Goal: Check status

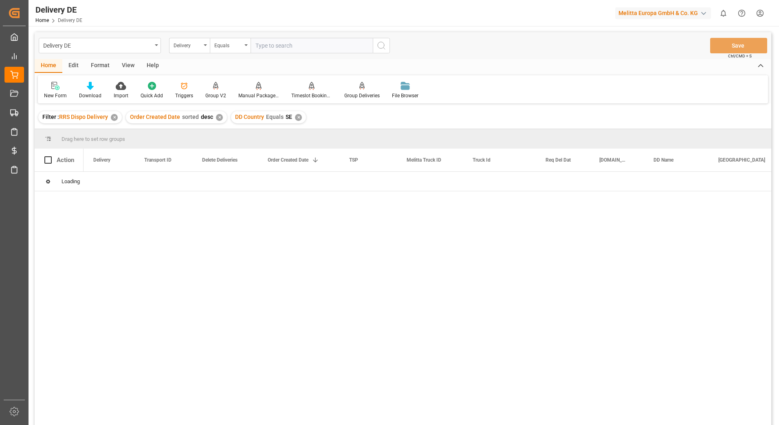
click at [114, 117] on div "✕" at bounding box center [114, 117] width 7 height 7
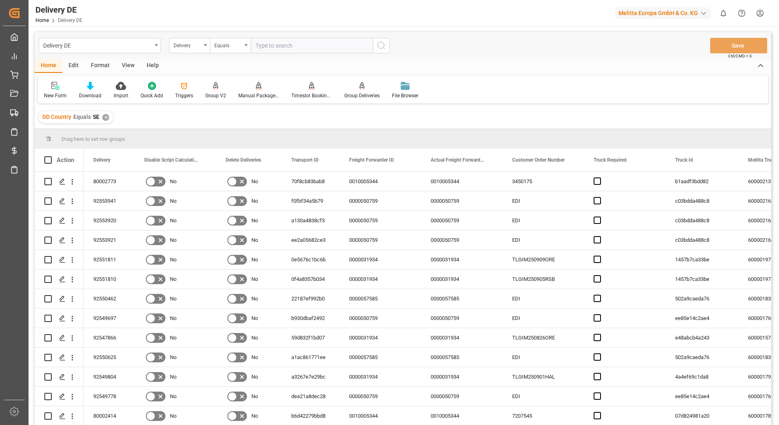
click at [305, 45] on input "text" at bounding box center [312, 45] width 122 height 15
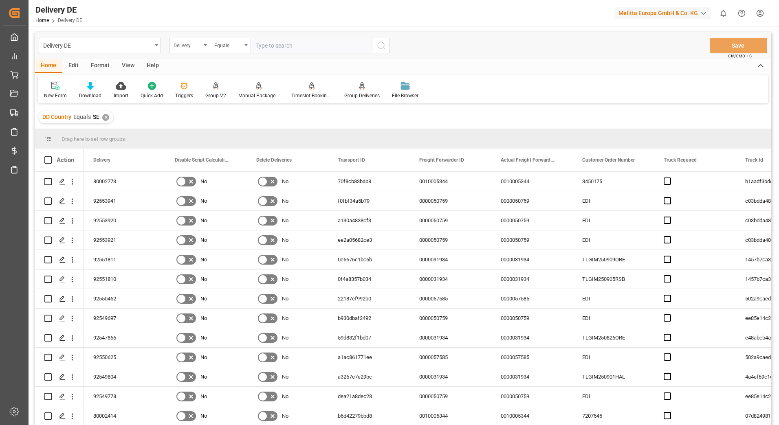
click at [269, 46] on input "text" at bounding box center [312, 45] width 122 height 15
type input "92554143"
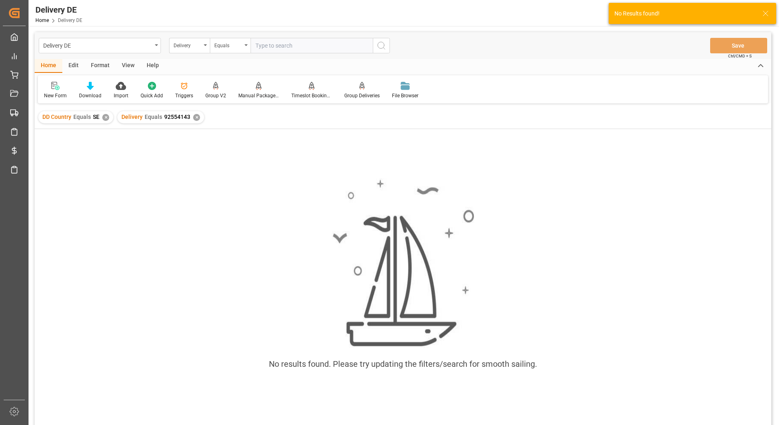
click at [103, 118] on div "✕" at bounding box center [105, 117] width 7 height 7
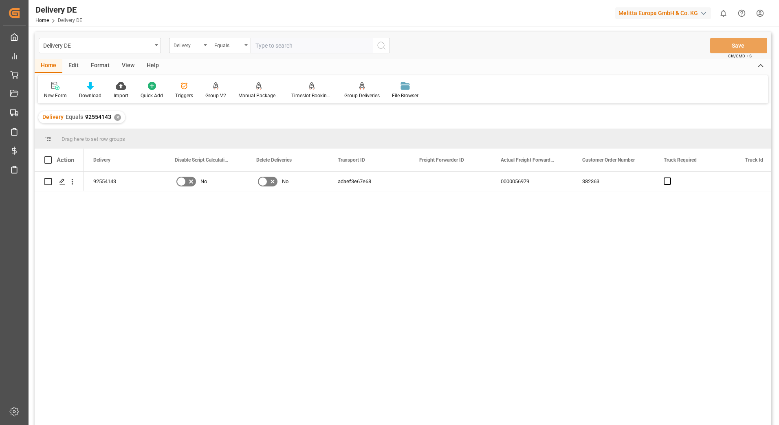
click at [311, 48] on input "text" at bounding box center [312, 45] width 122 height 15
click at [304, 44] on input "text" at bounding box center [312, 45] width 122 height 15
type input "92554244"
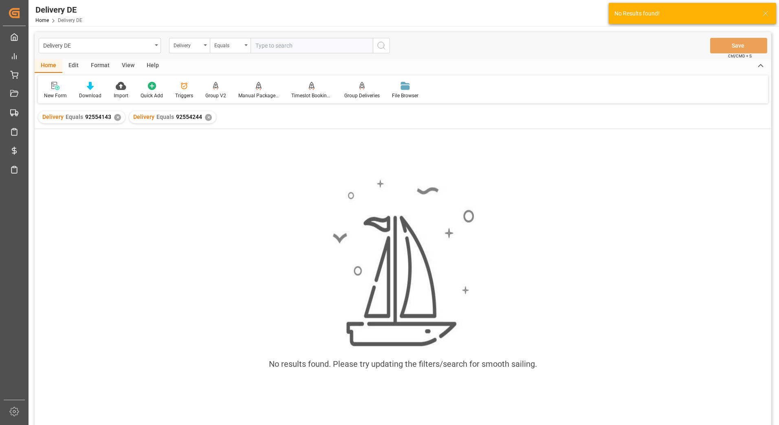
click at [116, 116] on div "✕" at bounding box center [117, 117] width 7 height 7
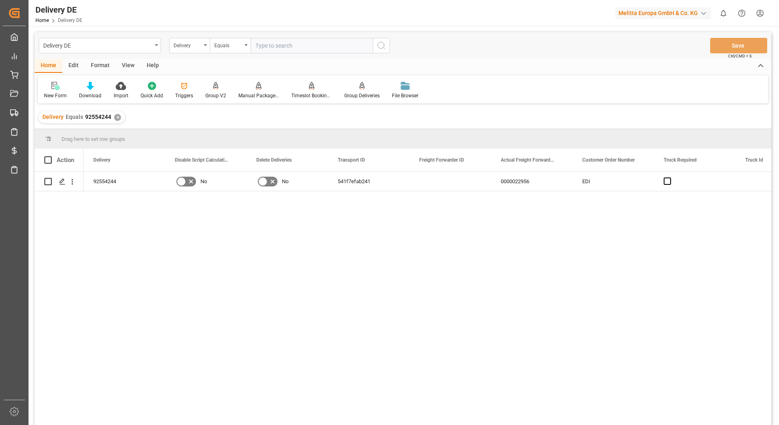
click at [116, 119] on div "✕" at bounding box center [117, 117] width 7 height 7
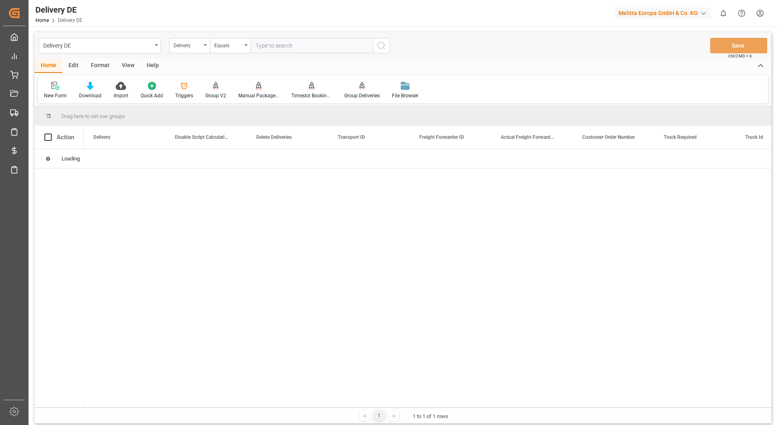
click at [280, 48] on input "text" at bounding box center [312, 45] width 122 height 15
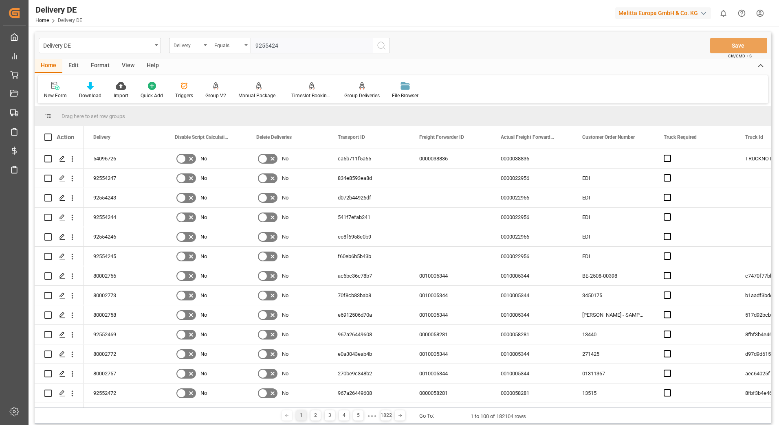
type input "92554247"
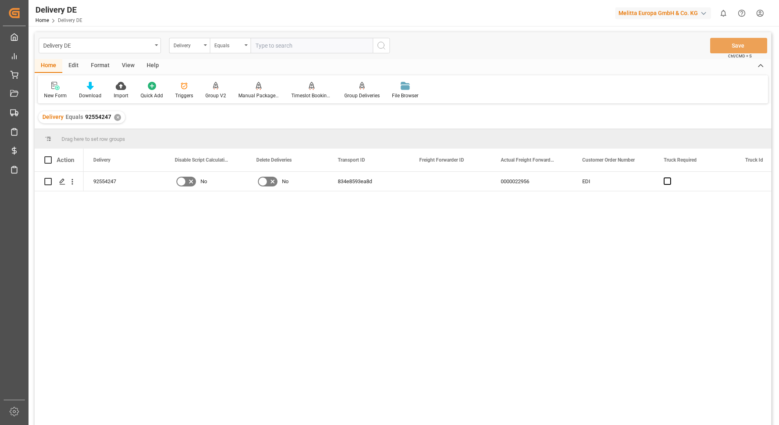
click at [278, 48] on input "text" at bounding box center [312, 45] width 122 height 15
type input "92554249"
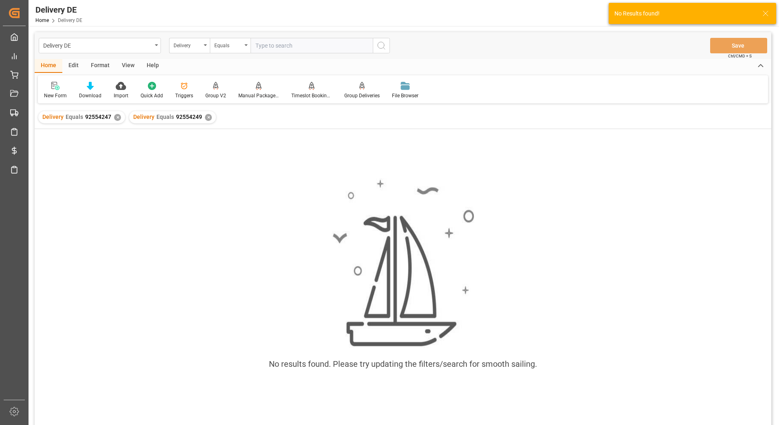
click at [118, 119] on div "✕" at bounding box center [117, 117] width 7 height 7
